Goal: Information Seeking & Learning: Compare options

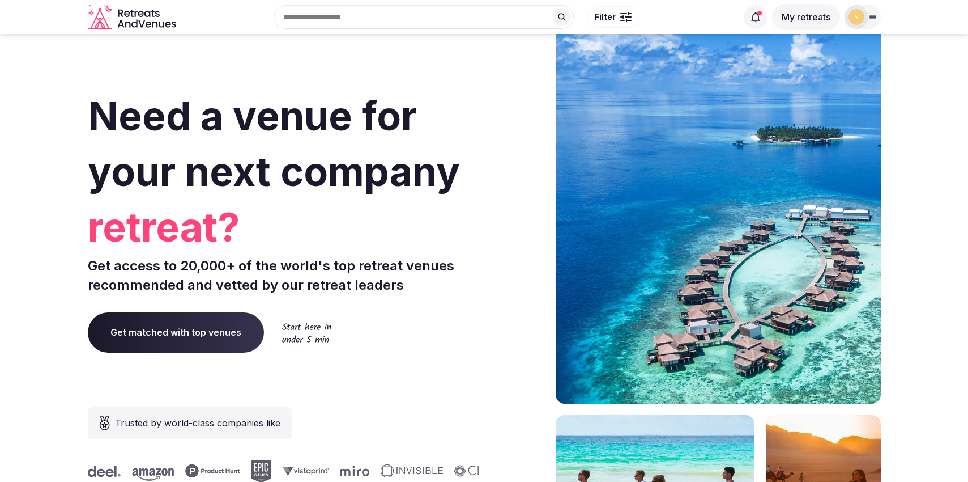
click at [792, 17] on button "My retreats" at bounding box center [806, 17] width 68 height 26
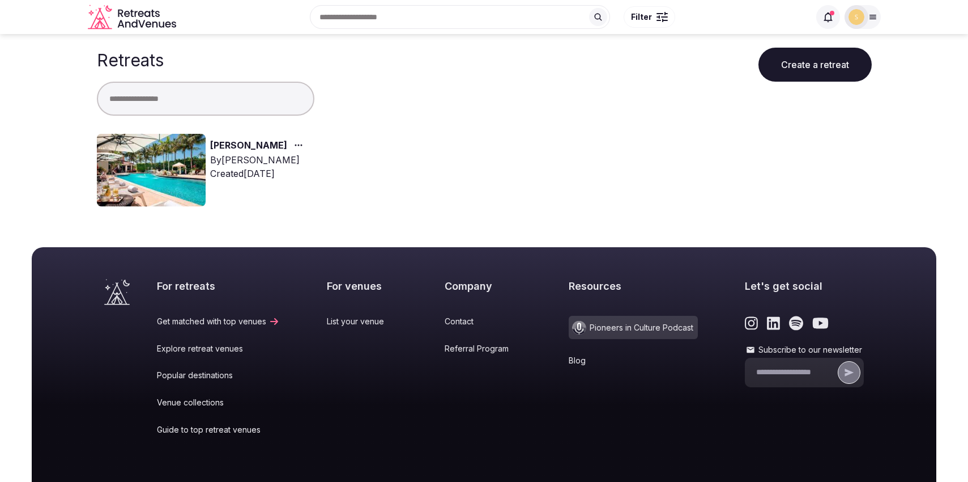
click at [251, 174] on div "Created Aug 25th, 2025" at bounding box center [258, 174] width 97 height 14
click at [160, 175] on img at bounding box center [151, 170] width 109 height 73
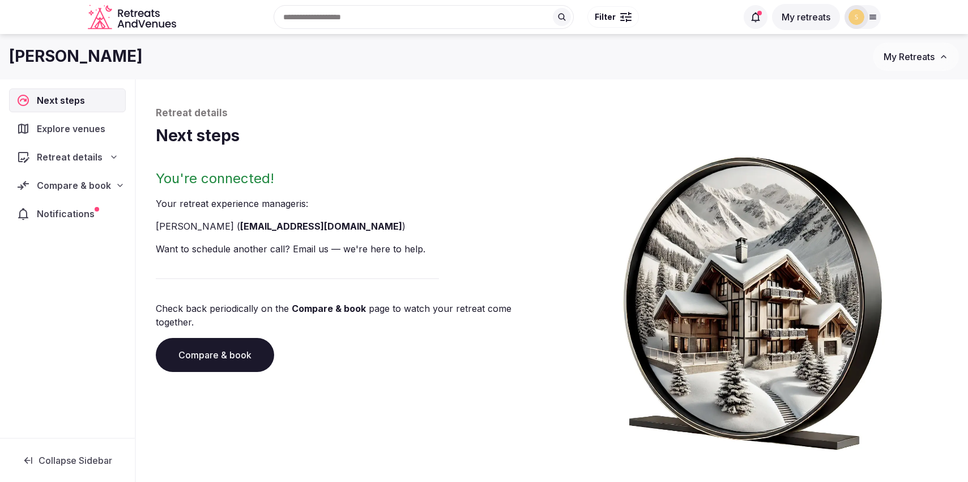
click at [100, 216] on div "Notifications" at bounding box center [67, 214] width 117 height 24
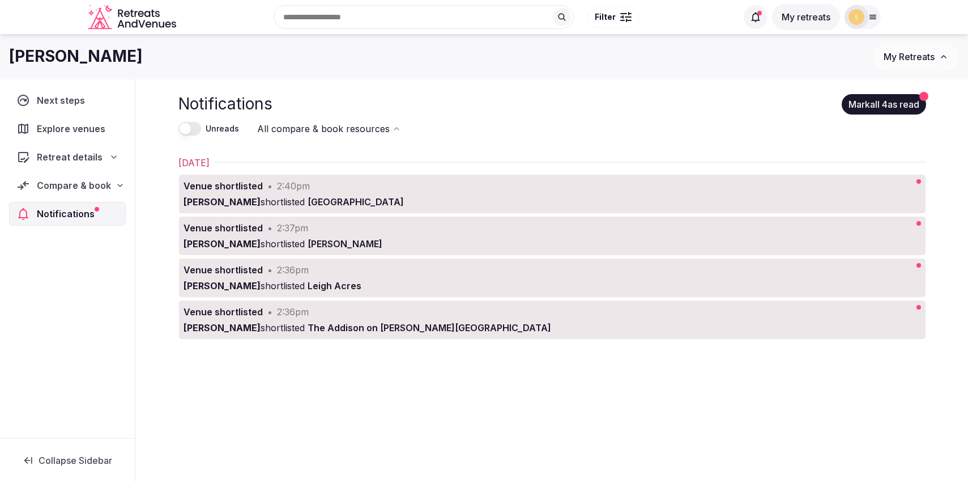
click at [473, 318] on link "Venue shortlisted • 2:36pm Thiago Martins shortlisted The Addison on Amelia Isl…" at bounding box center [515, 319] width 673 height 39
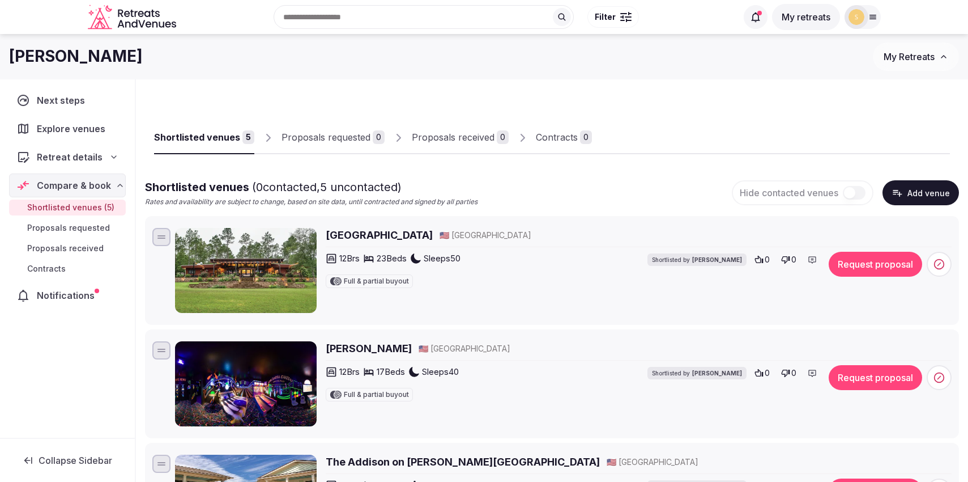
scroll to position [30, 0]
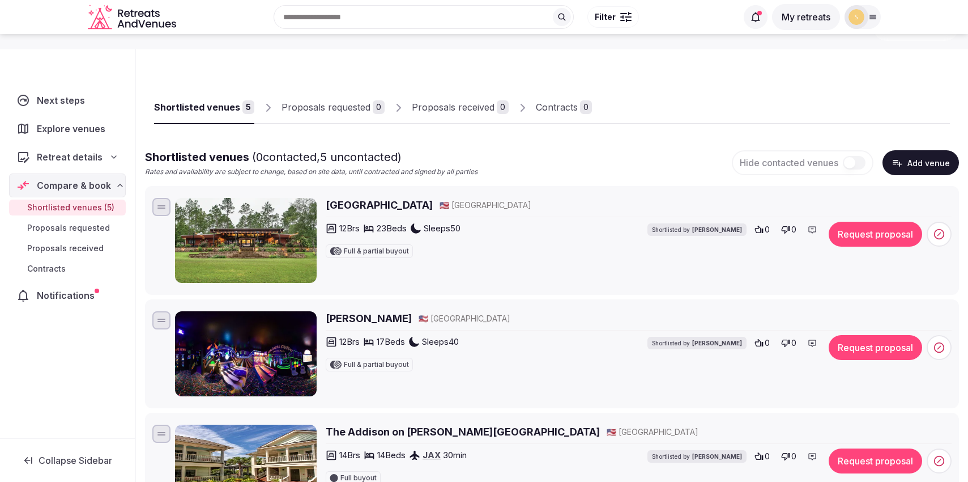
click at [249, 225] on img at bounding box center [246, 240] width 142 height 85
click at [357, 207] on h2 "Coldwater Gardens" at bounding box center [379, 205] width 107 height 14
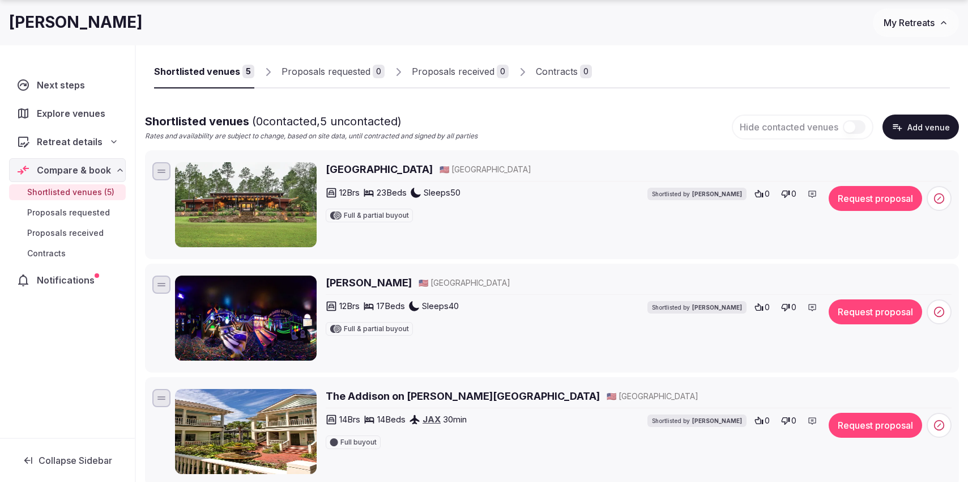
scroll to position [145, 0]
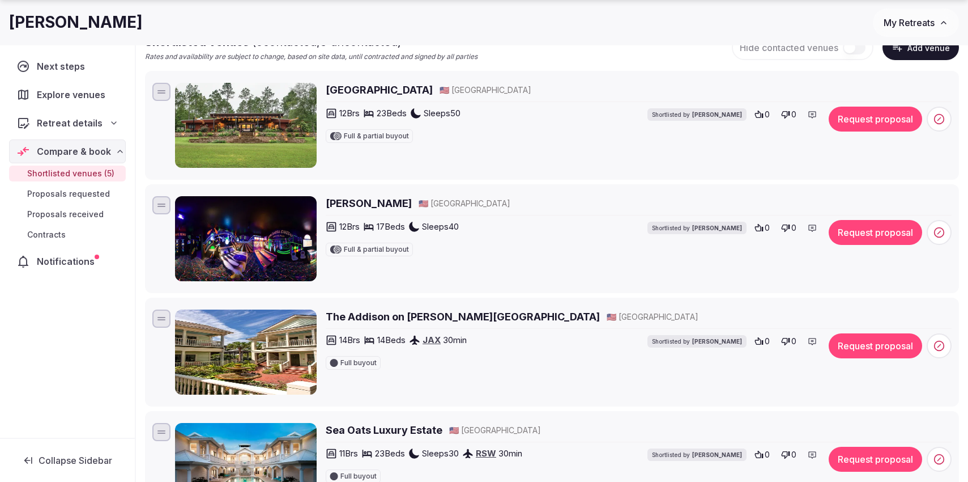
click at [378, 202] on h2 "Lake Louisa Chateau" at bounding box center [369, 203] width 86 height 14
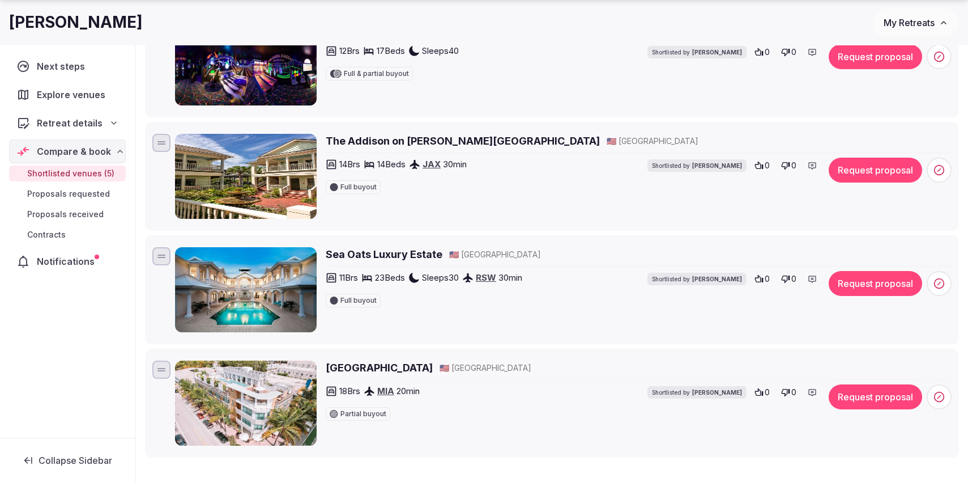
click at [424, 138] on h2 "The Addison on Amelia Island" at bounding box center [463, 141] width 274 height 14
click at [347, 249] on h2 "Sea Oats Luxury Estate" at bounding box center [384, 254] width 117 height 14
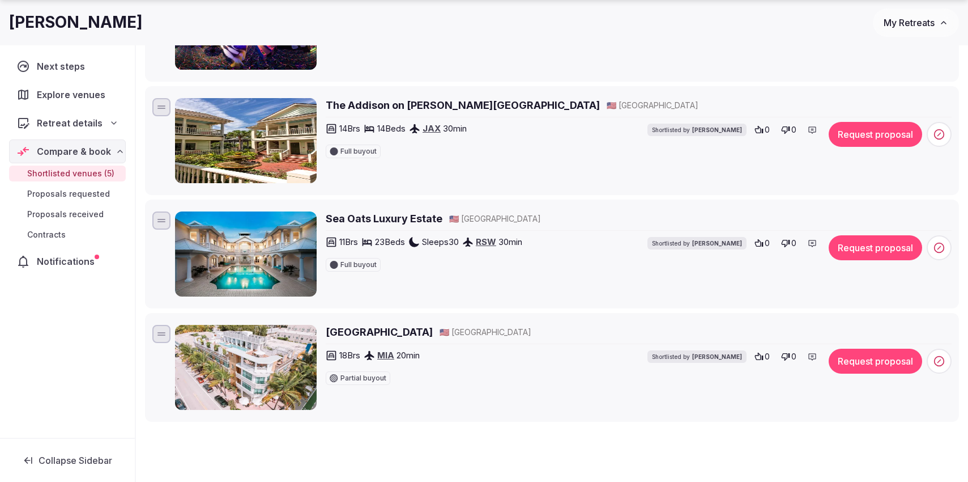
click at [386, 337] on h2 "[GEOGRAPHIC_DATA]" at bounding box center [379, 332] width 107 height 14
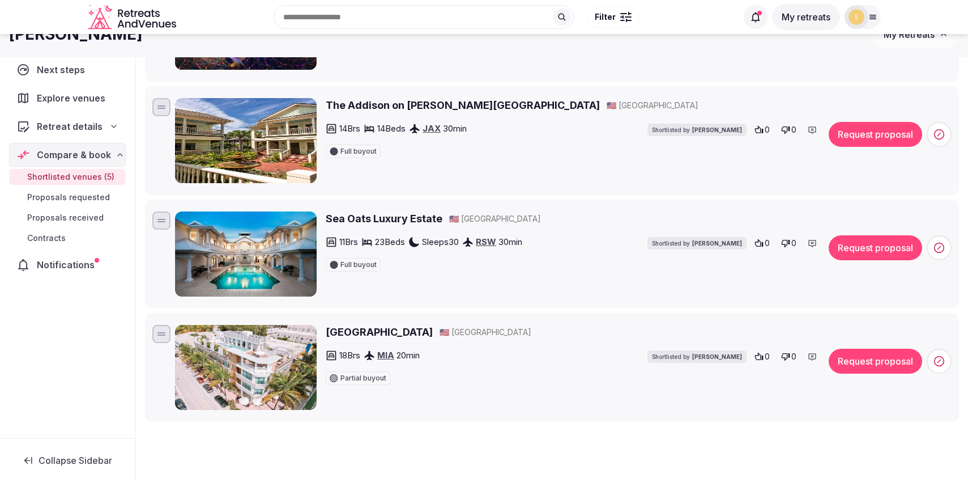
scroll to position [0, 0]
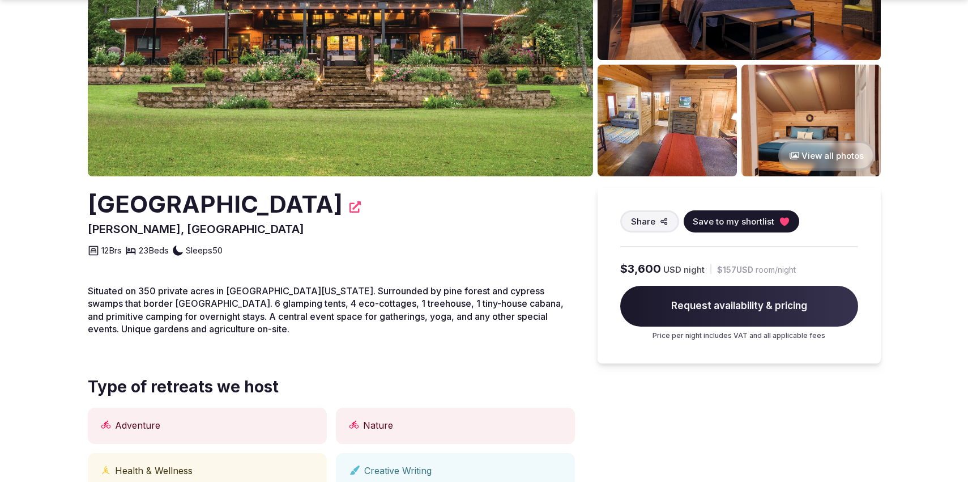
scroll to position [157, 0]
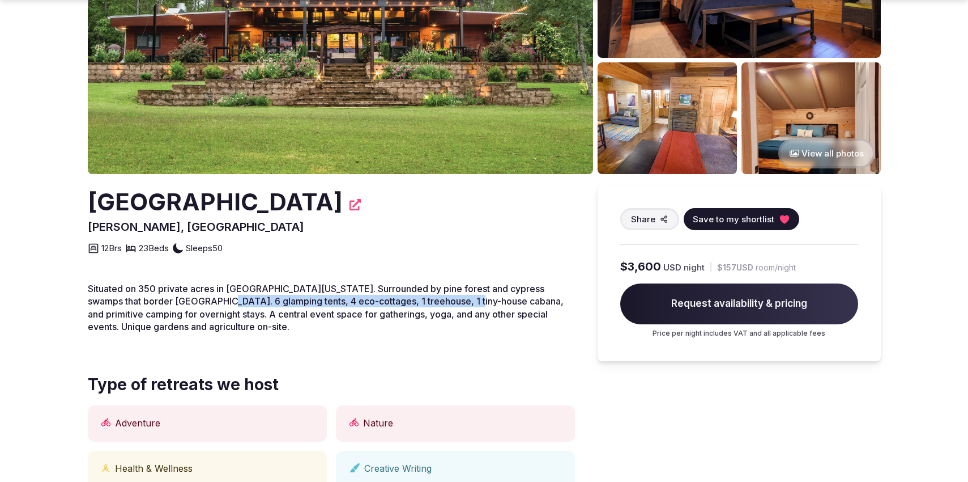
drag, startPoint x: 182, startPoint y: 299, endPoint x: 435, endPoint y: 304, distance: 252.7
click at [435, 304] on span "Situated on 350 private acres in Northwest Florida. Surrounded by pine forest a…" at bounding box center [326, 307] width 476 height 49
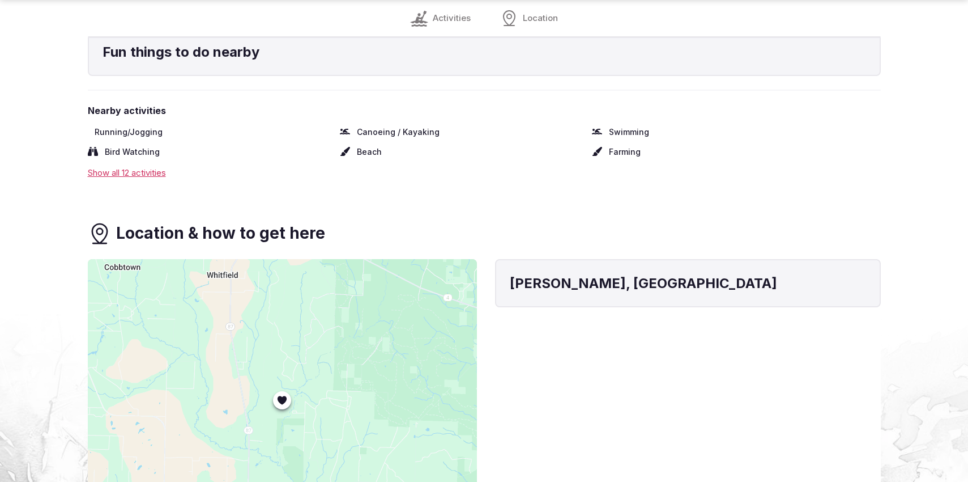
scroll to position [1371, 0]
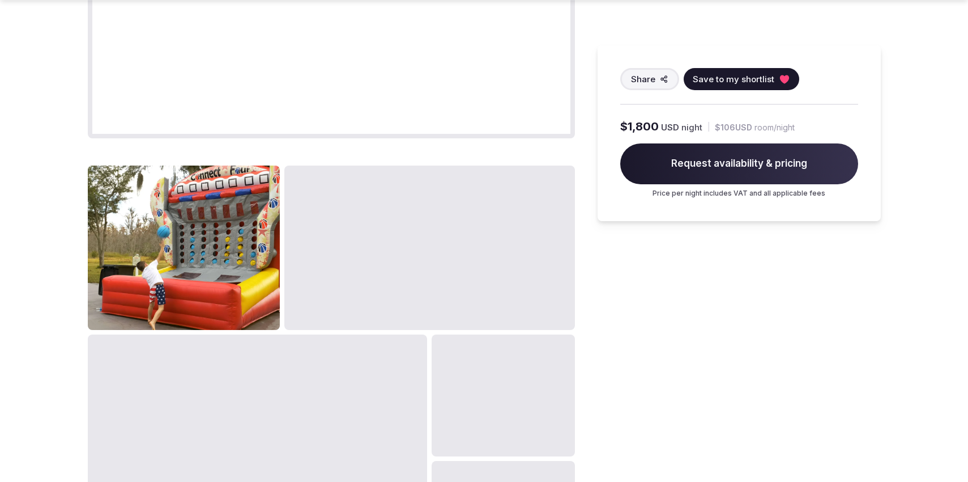
scroll to position [1140, 0]
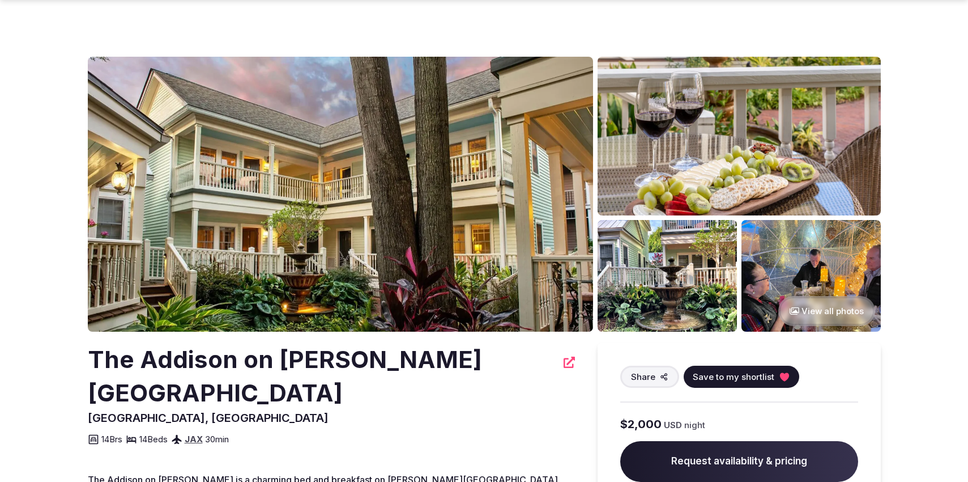
scroll to position [180, 0]
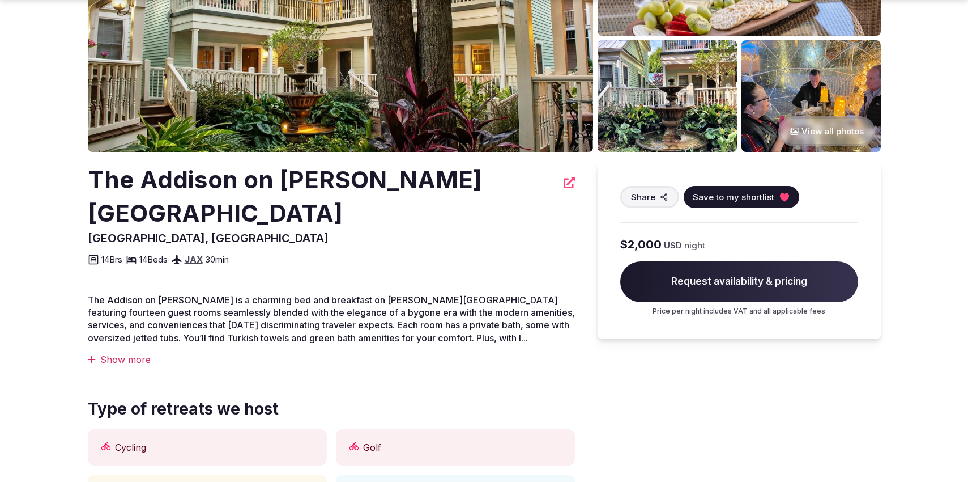
click at [137, 353] on div "Show more" at bounding box center [331, 359] width 487 height 12
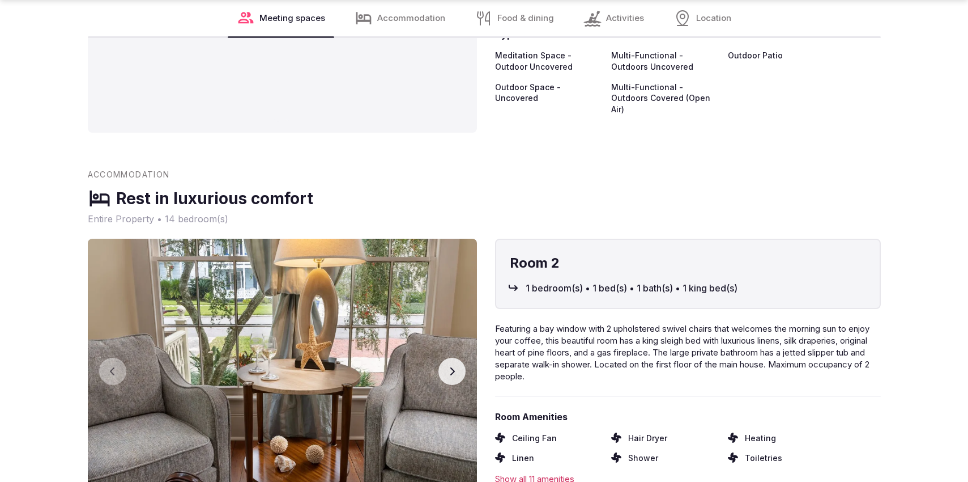
scroll to position [1148, 0]
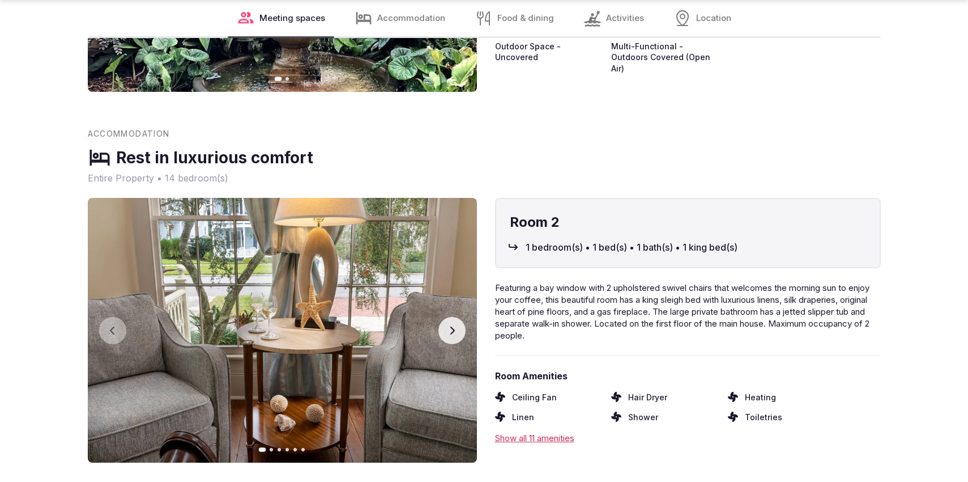
click at [456, 326] on icon "button" at bounding box center [452, 330] width 9 height 9
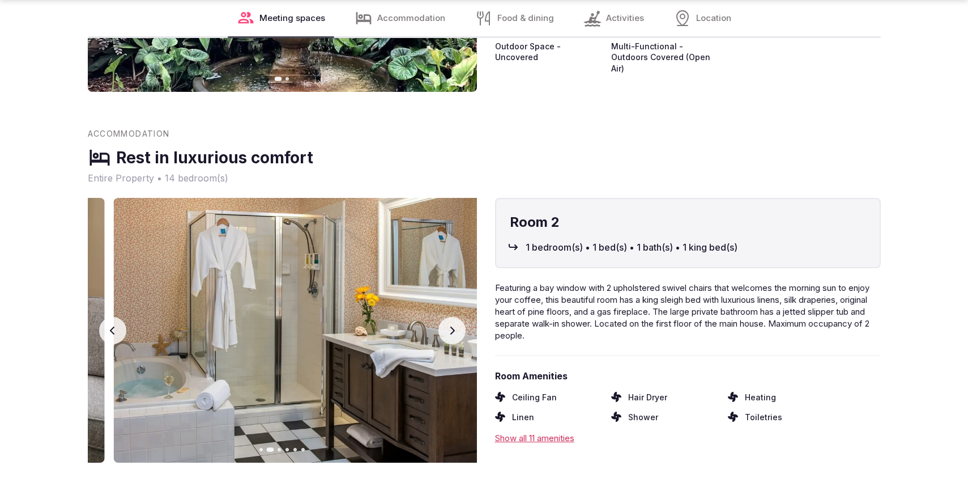
click at [456, 326] on icon "button" at bounding box center [452, 330] width 9 height 9
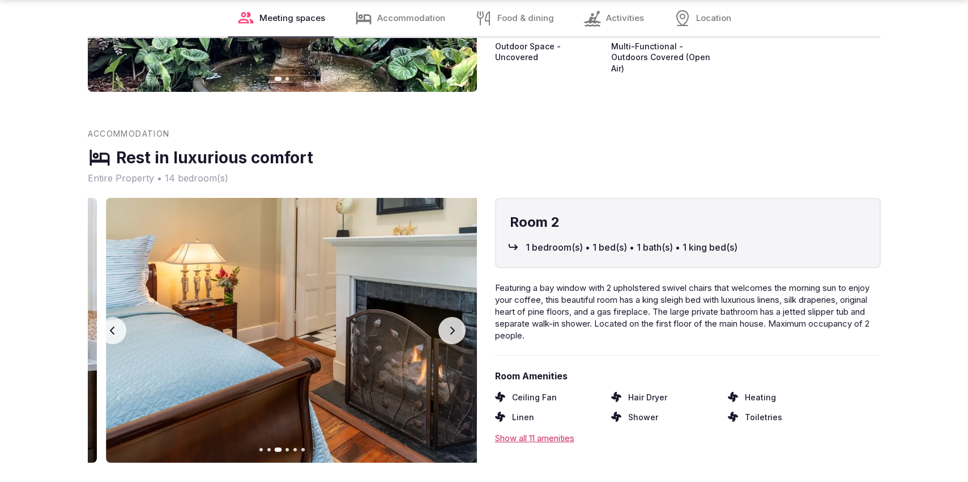
click at [456, 326] on icon "button" at bounding box center [452, 330] width 9 height 9
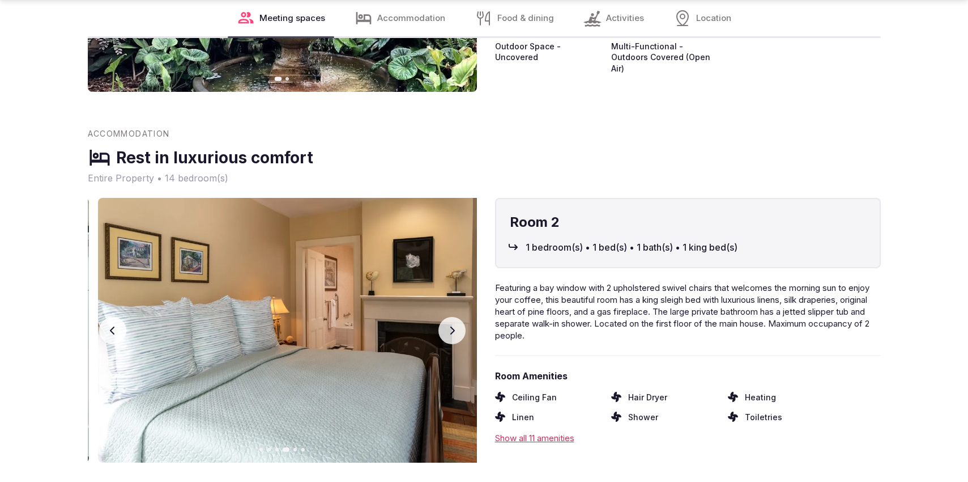
click at [456, 326] on icon "button" at bounding box center [452, 330] width 9 height 9
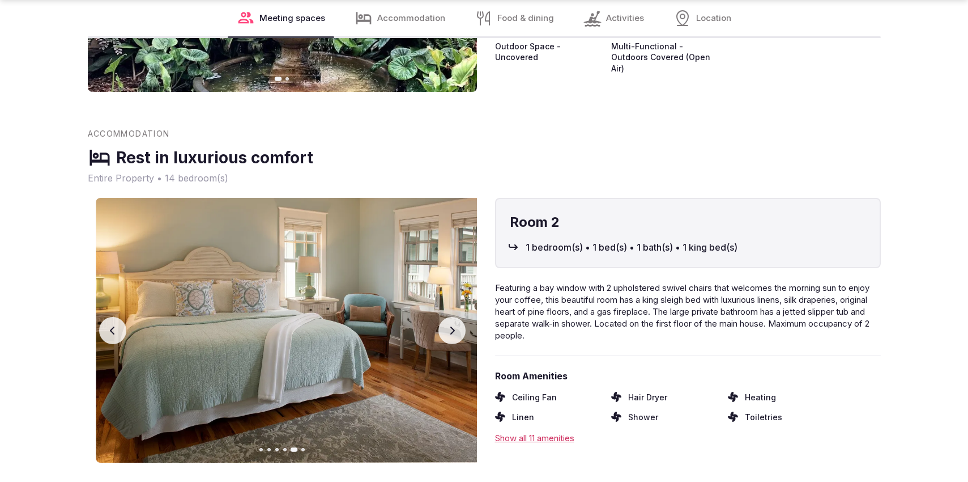
click at [456, 326] on icon "button" at bounding box center [452, 330] width 9 height 9
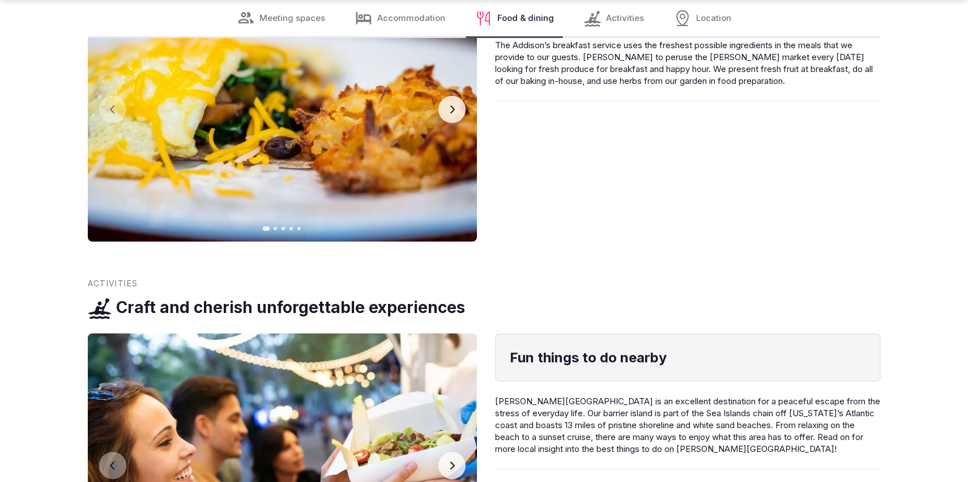
scroll to position [1863, 0]
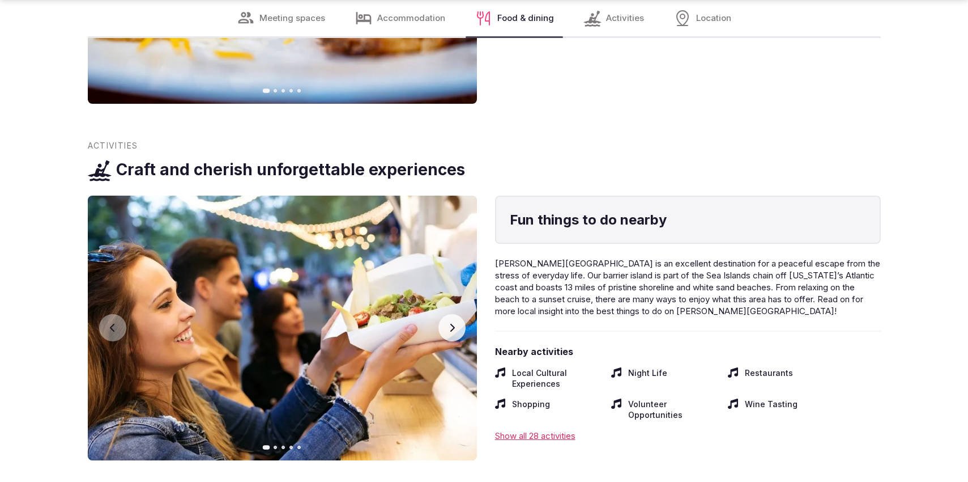
click at [452, 323] on icon "button" at bounding box center [452, 327] width 5 height 8
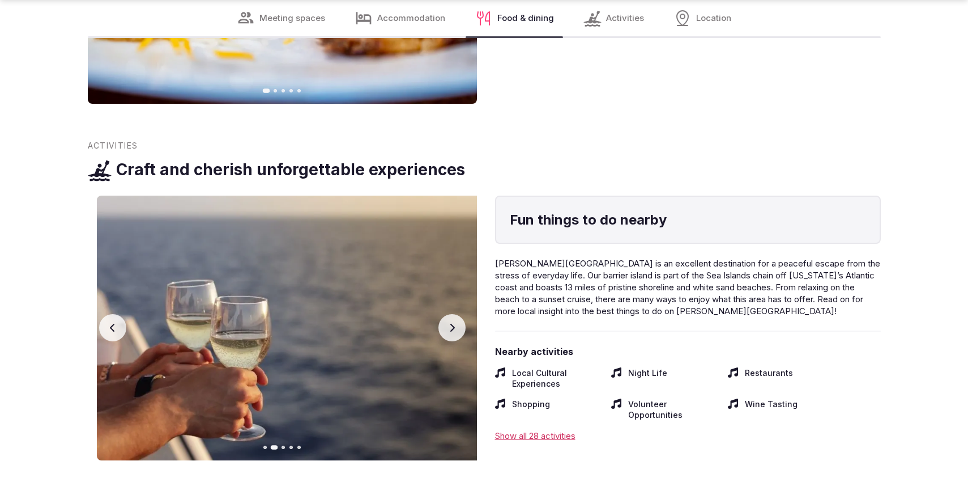
click at [452, 323] on icon "button" at bounding box center [452, 327] width 5 height 8
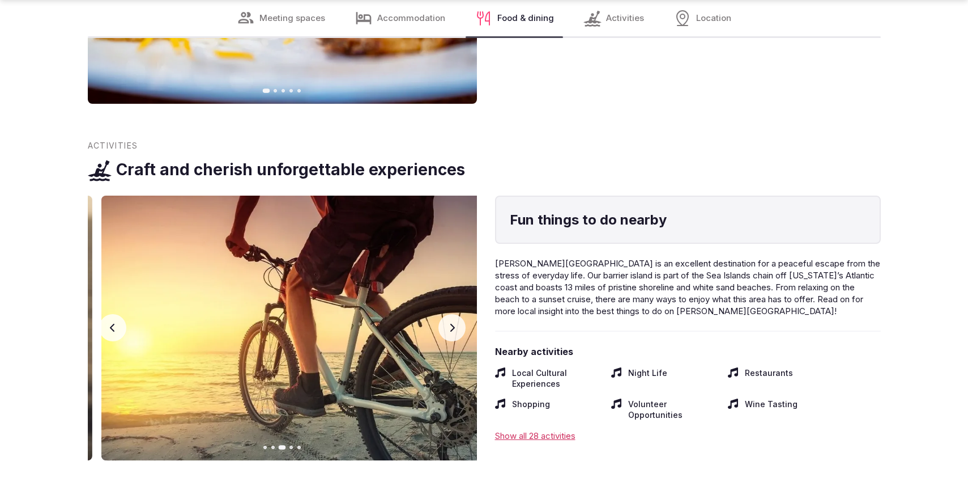
click at [452, 323] on icon "button" at bounding box center [452, 327] width 5 height 8
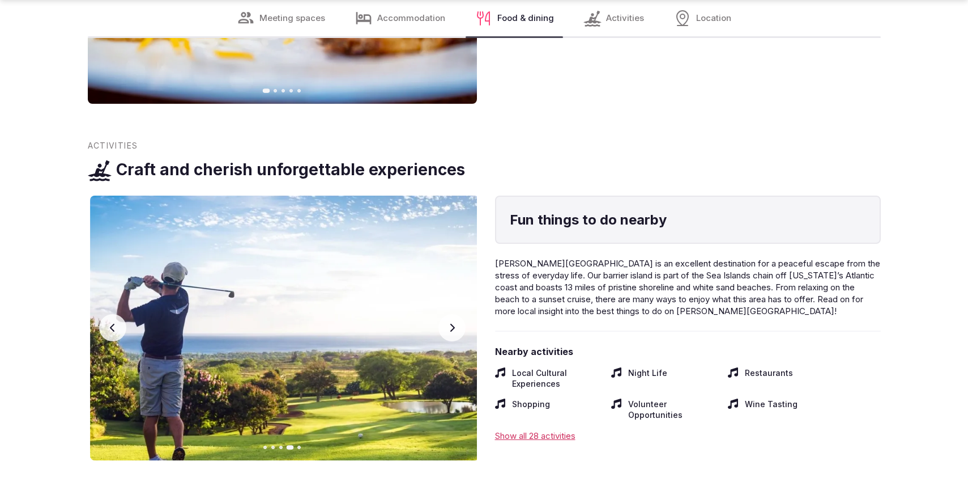
click at [452, 323] on icon "button" at bounding box center [452, 327] width 5 height 8
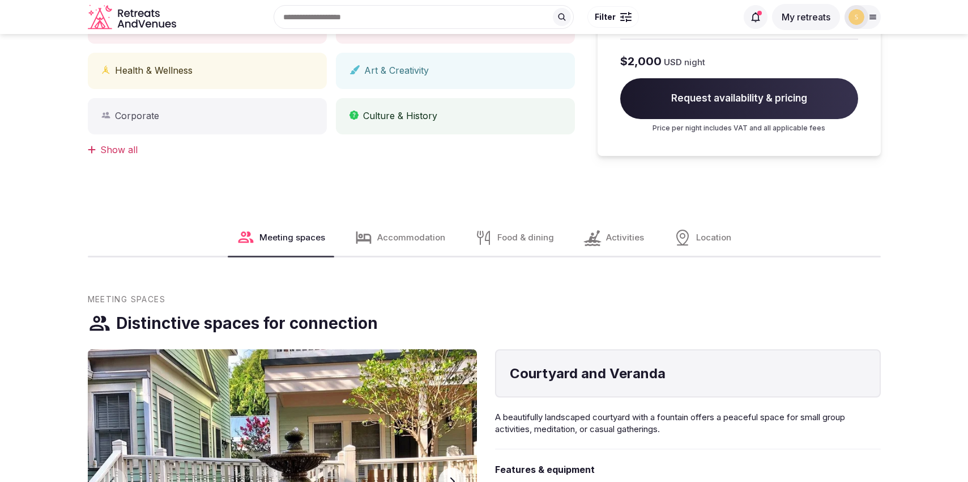
scroll to position [297, 0]
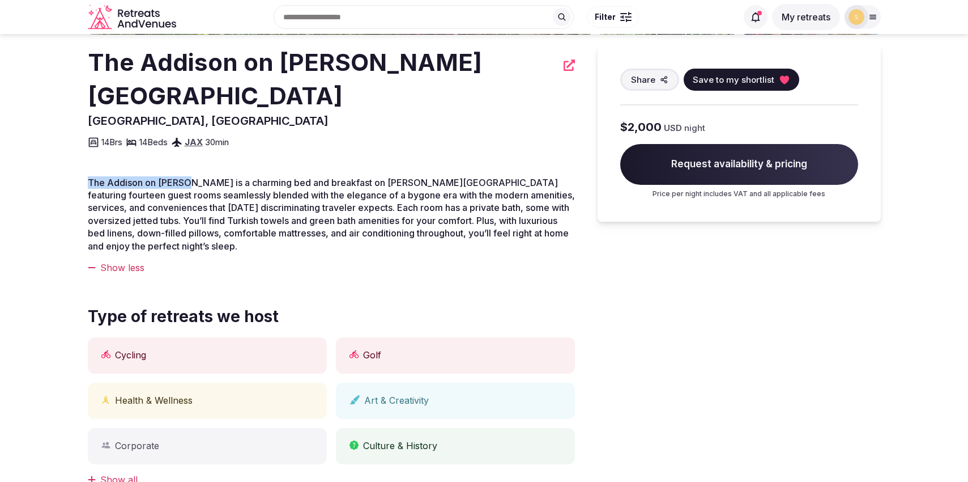
drag, startPoint x: 88, startPoint y: 146, endPoint x: 188, endPoint y: 145, distance: 99.1
click at [188, 177] on span "The Addison on Amelia is a charming bed and breakfast on Amelia Island featurin…" at bounding box center [331, 214] width 487 height 75
copy span "The Addison on Amelia"
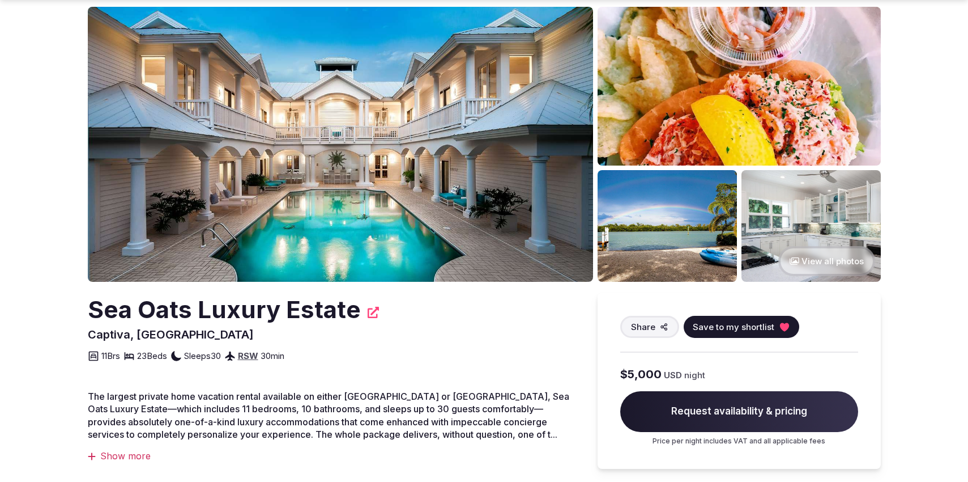
scroll to position [246, 0]
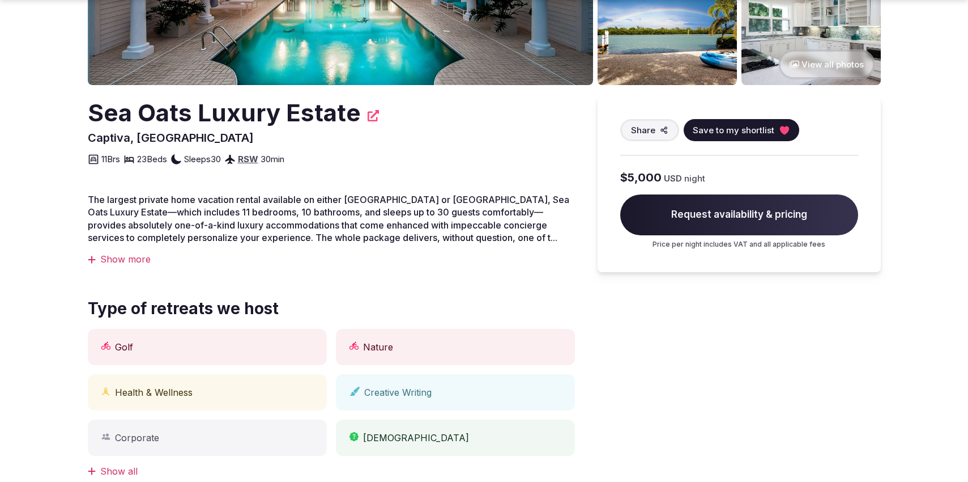
click at [132, 259] on div "Show more" at bounding box center [331, 259] width 487 height 12
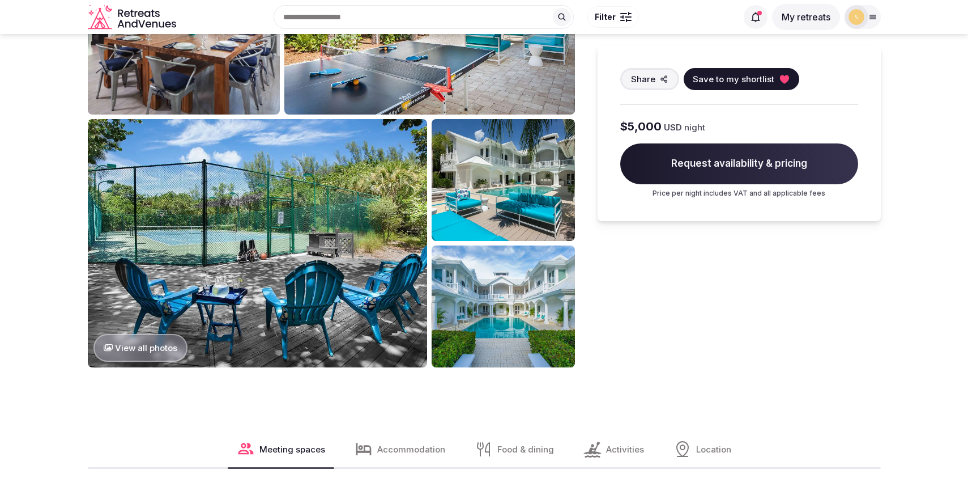
scroll to position [0, 0]
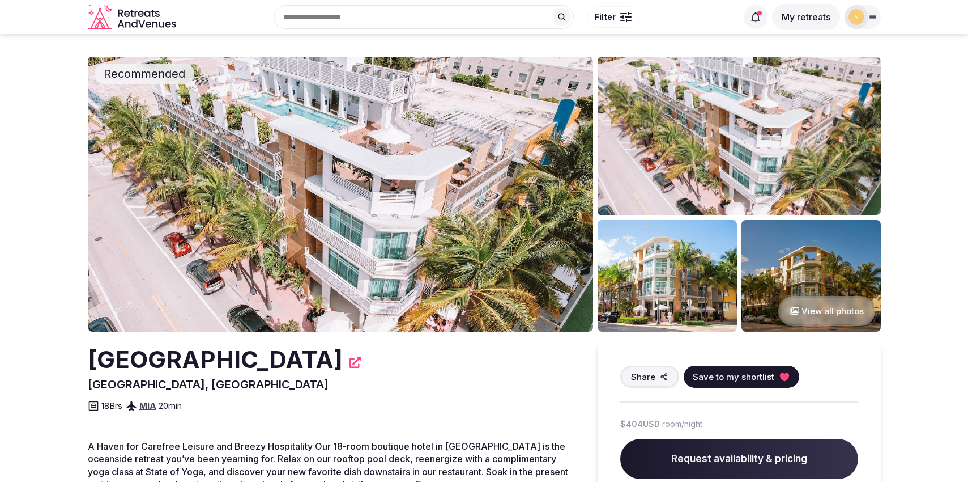
scroll to position [229, 0]
